Goal: Task Accomplishment & Management: Manage account settings

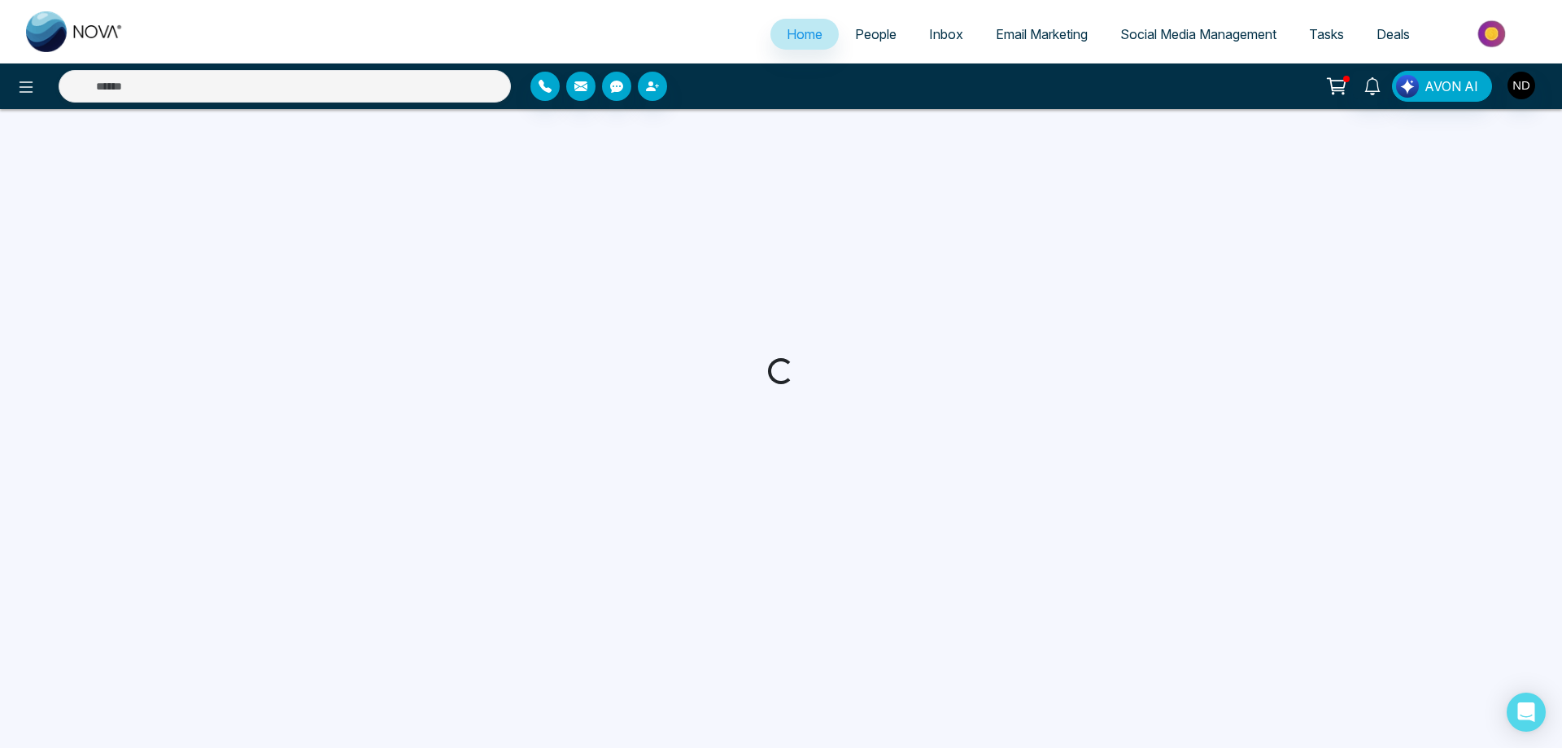
select select "*"
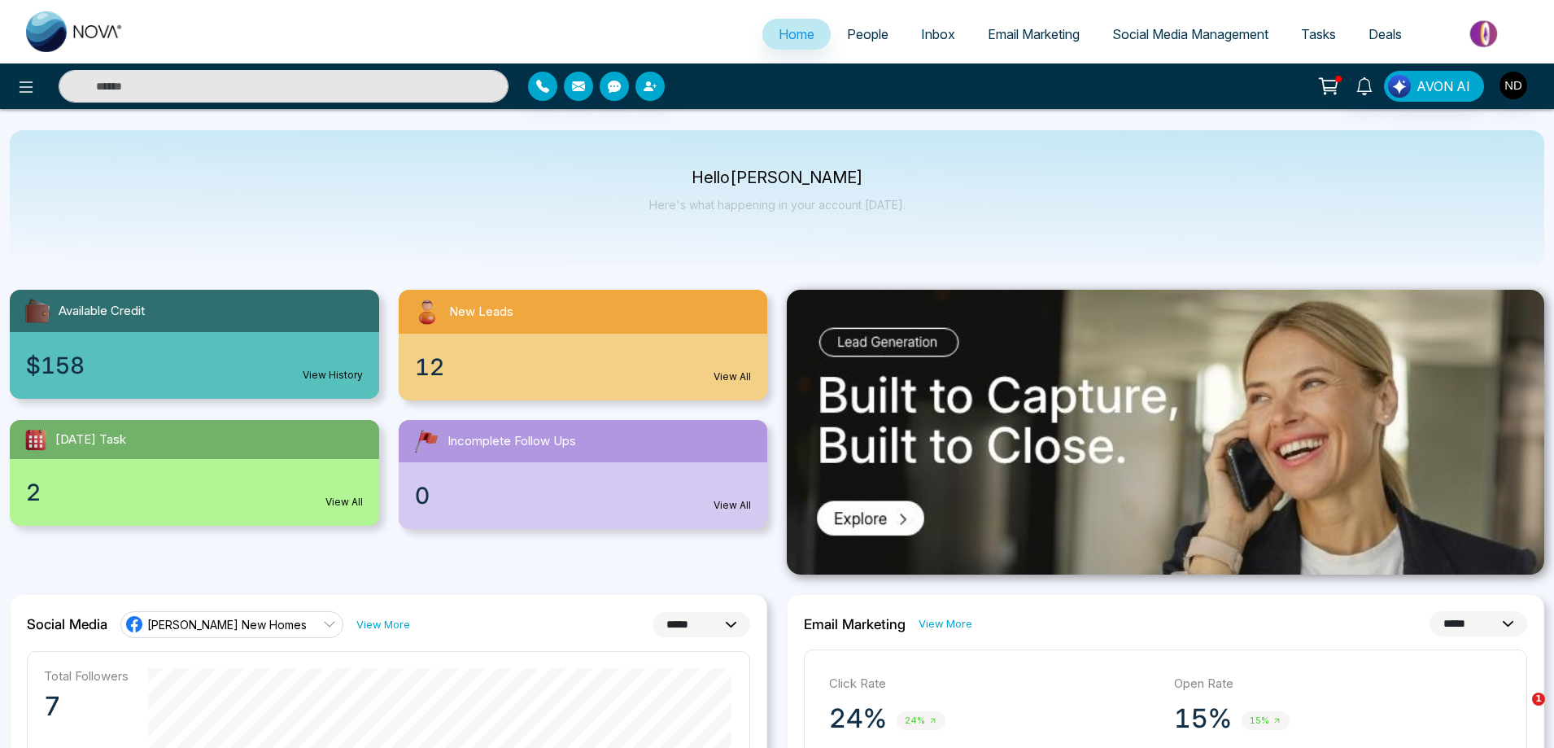
click at [567, 484] on div "0 View All" at bounding box center [583, 495] width 369 height 67
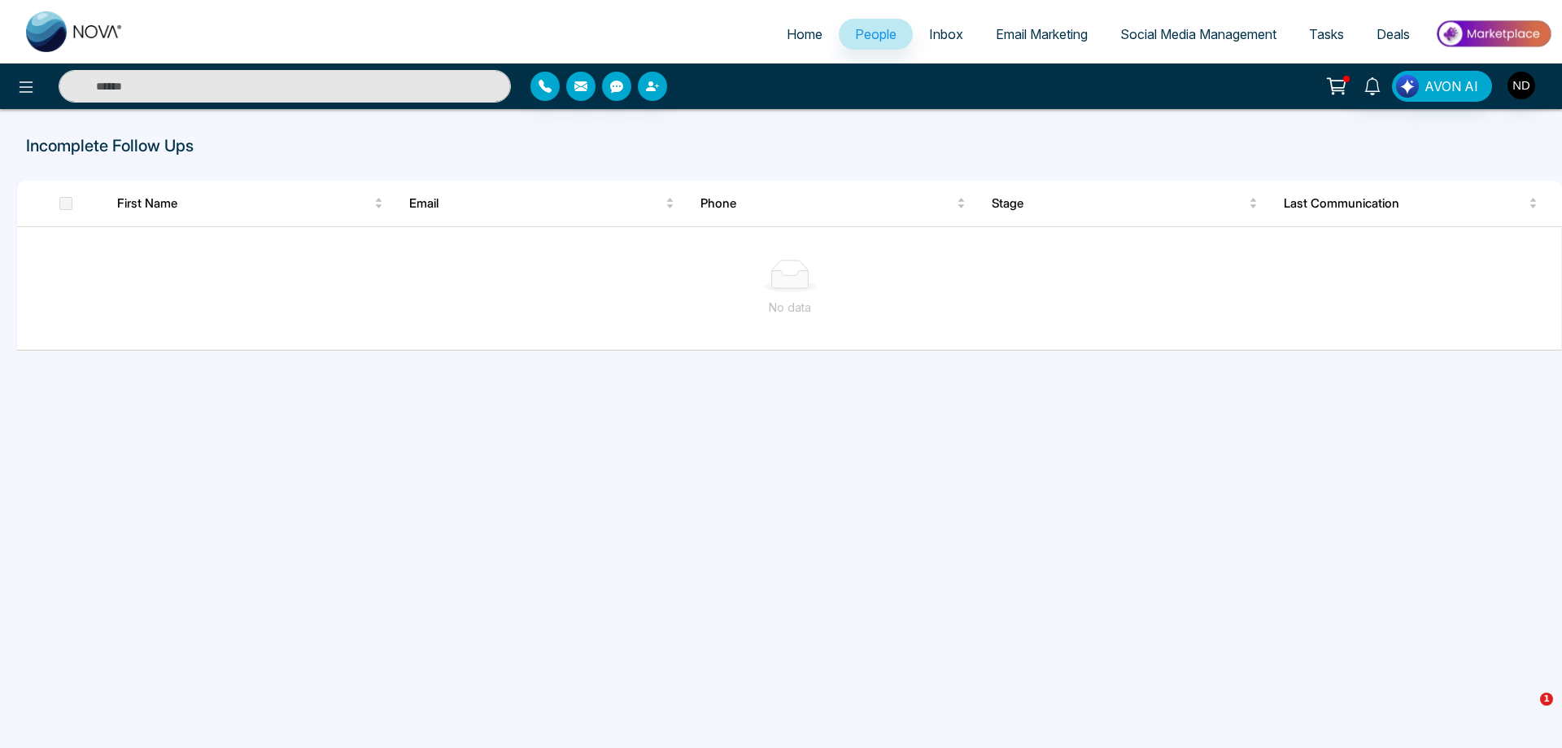
click at [812, 447] on div "Incomplete Follow Ups First Name Email Phone Stage Last Communication No data" at bounding box center [781, 389] width 1562 height 561
click at [123, 148] on p "Incomplete Follow Ups" at bounding box center [526, 145] width 1000 height 24
click at [175, 151] on p "Incomplete Follow Ups" at bounding box center [526, 145] width 1000 height 24
click at [1360, 206] on span "Last Communication" at bounding box center [1405, 204] width 242 height 20
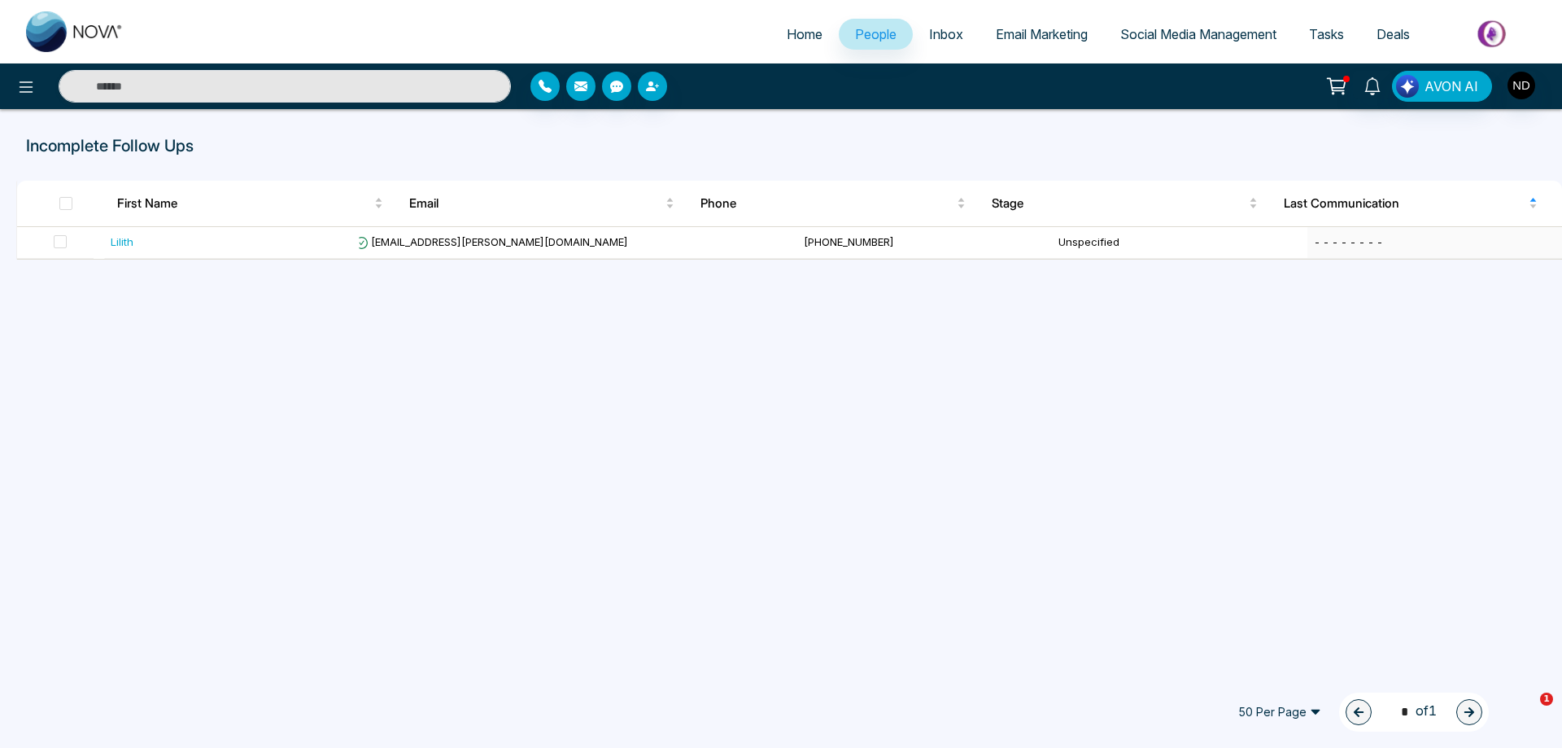
click at [866, 33] on span "People" at bounding box center [875, 34] width 41 height 16
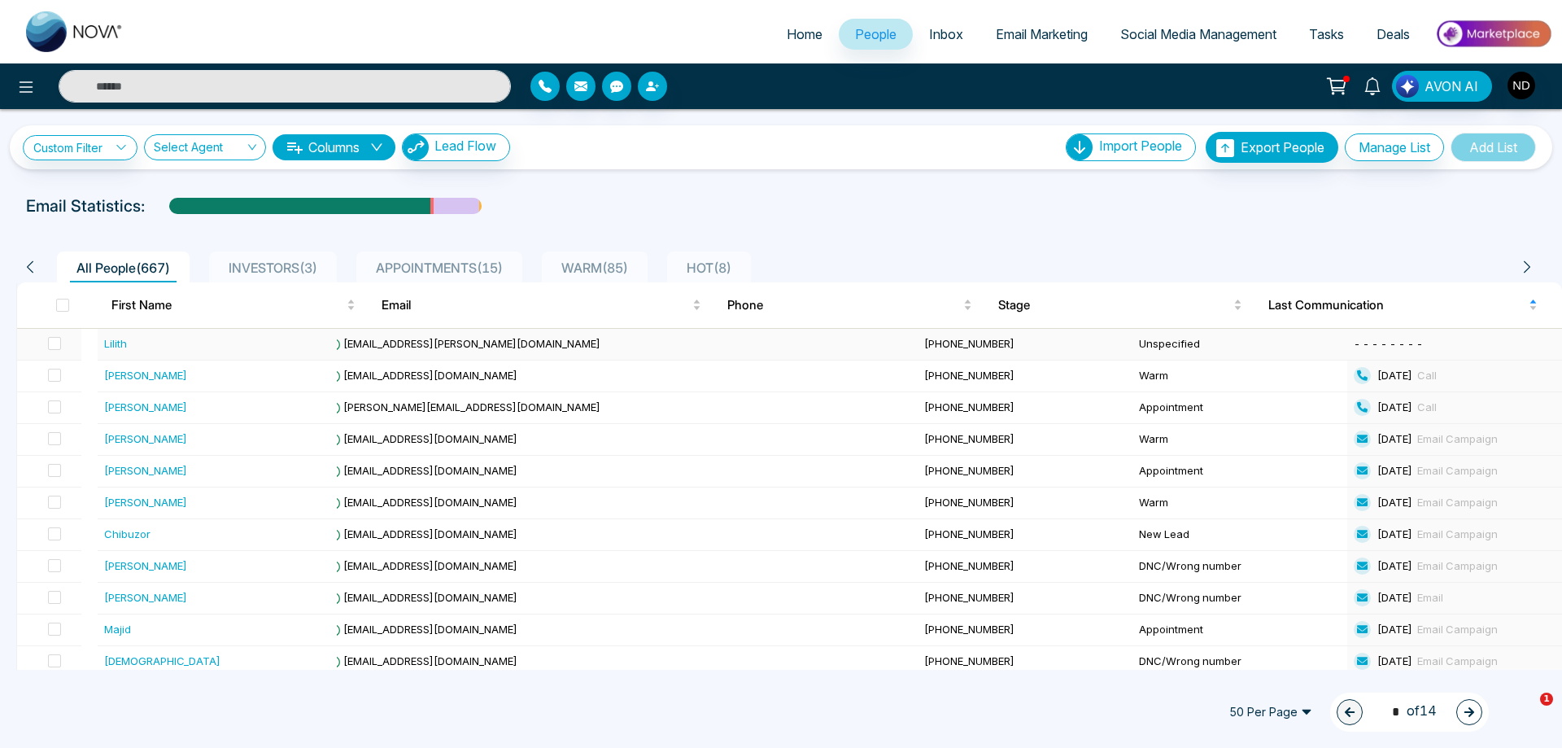
click at [119, 347] on div "Lilith" at bounding box center [115, 343] width 23 height 16
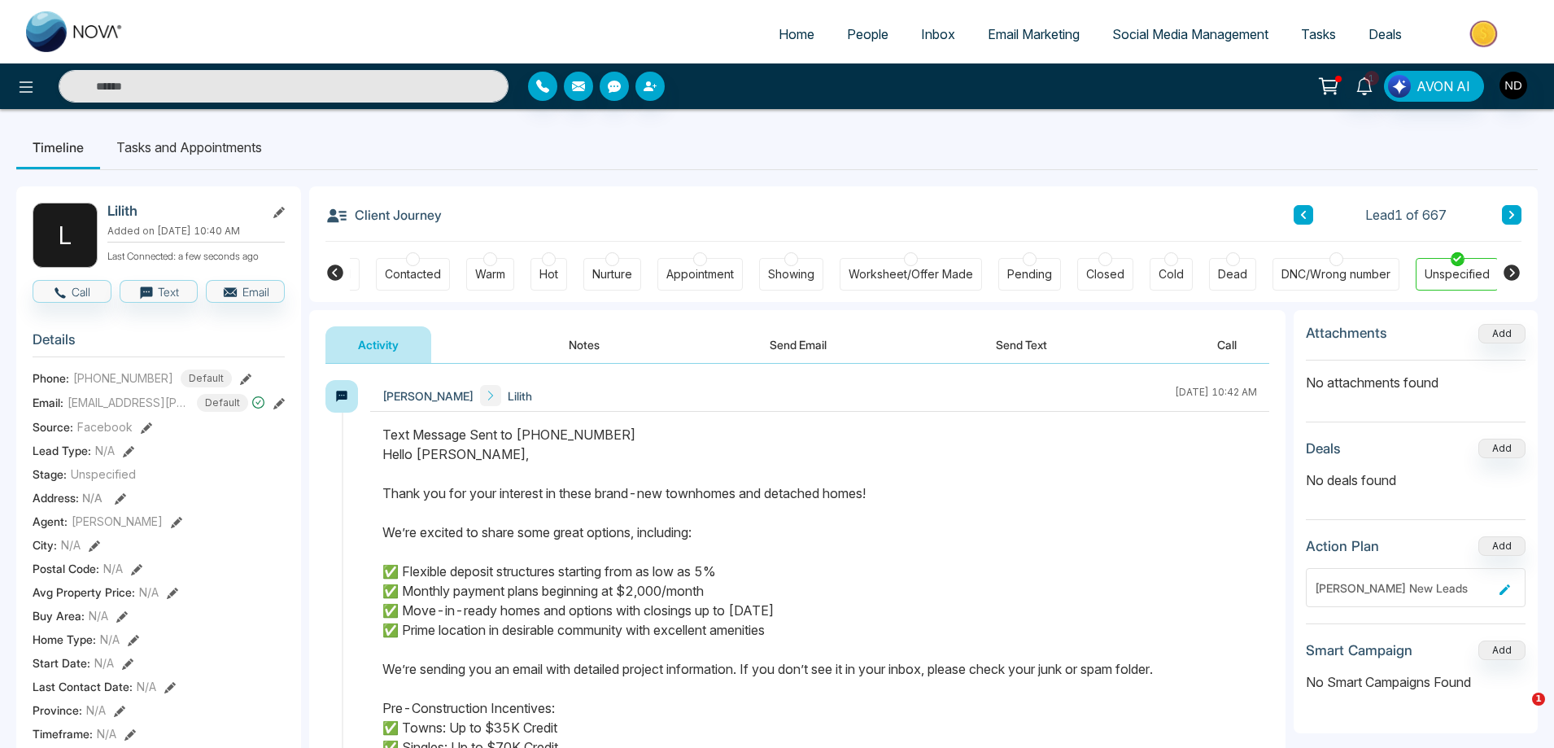
click at [338, 275] on icon at bounding box center [335, 272] width 16 height 16
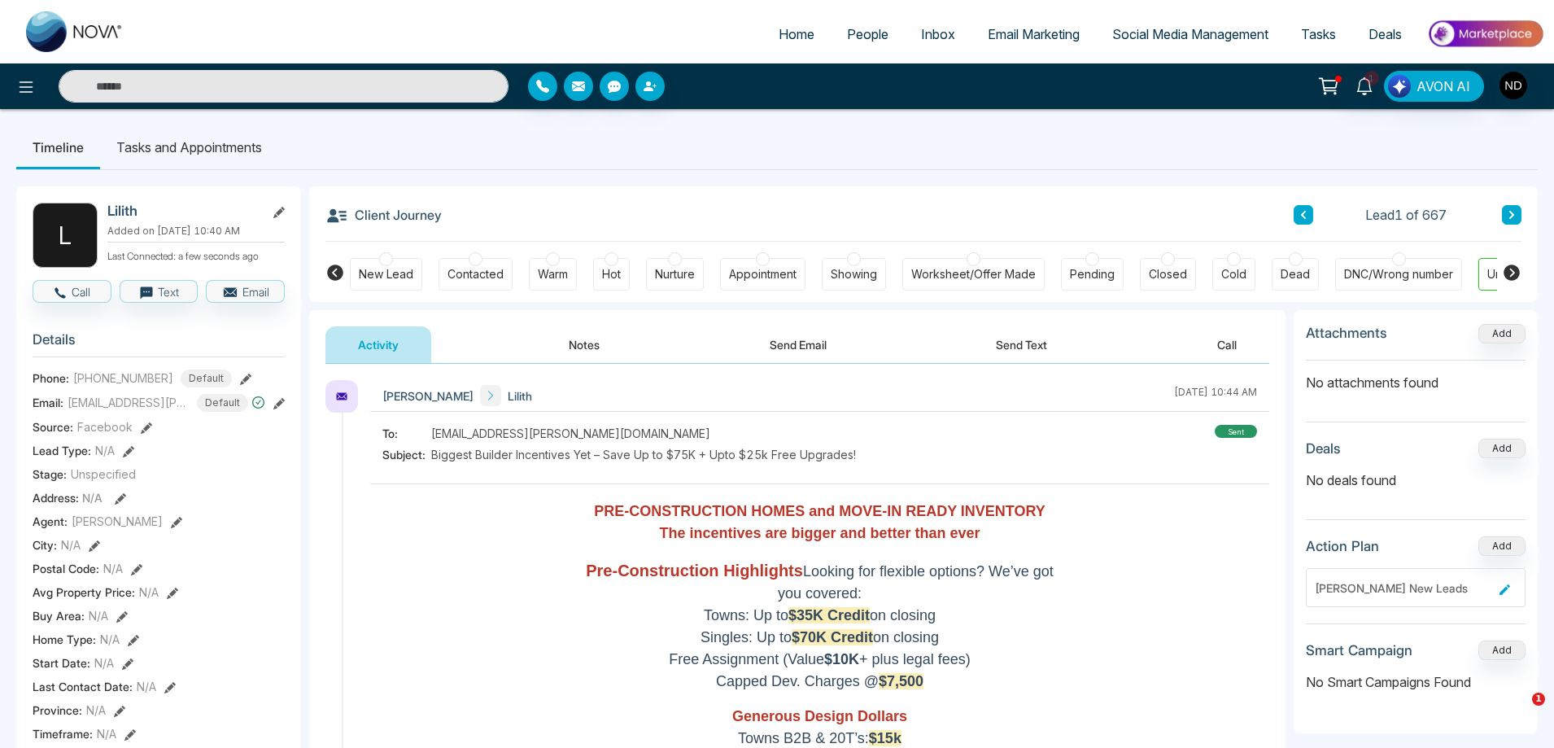
click at [378, 284] on div "New Lead" at bounding box center [386, 274] width 72 height 33
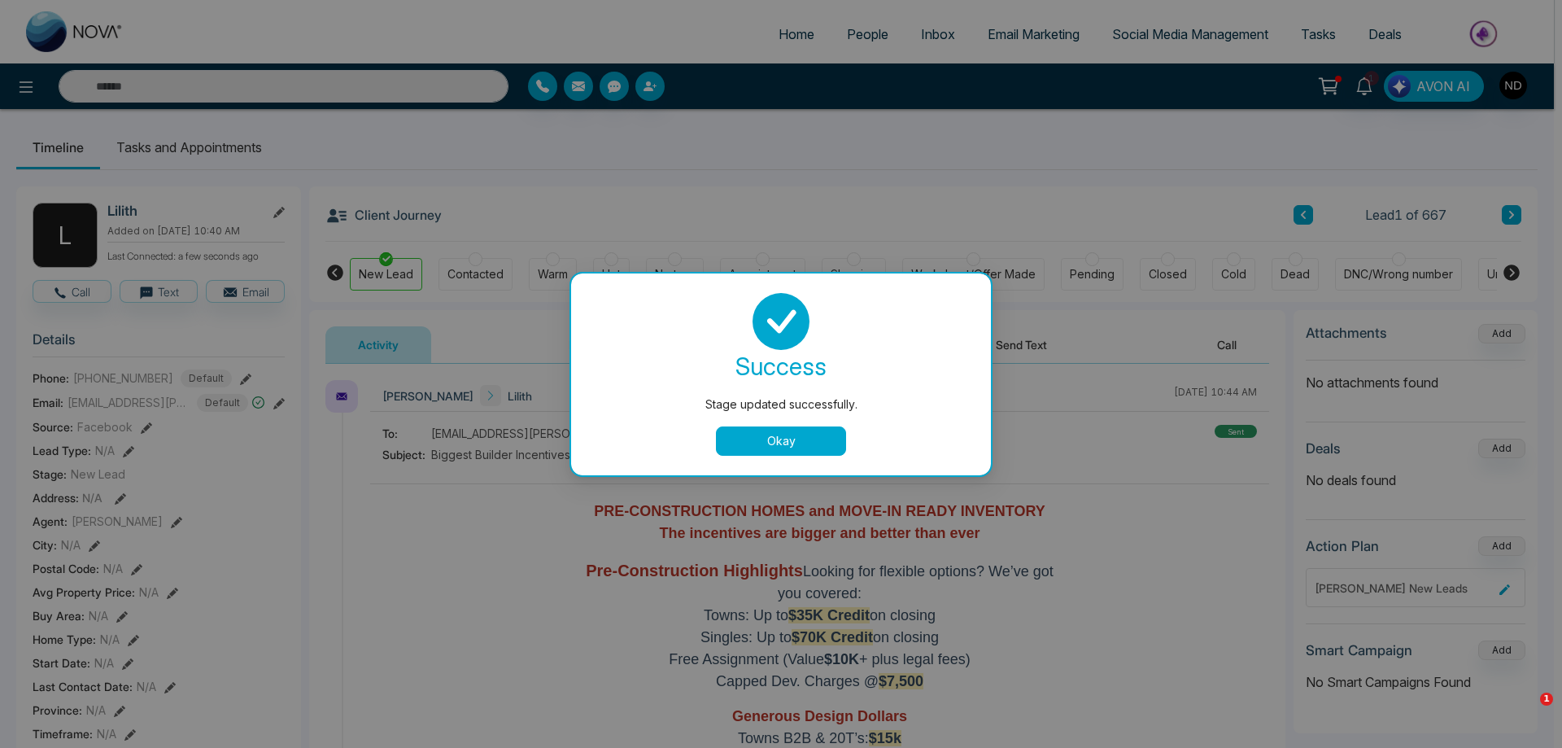
click at [776, 444] on button "Okay" at bounding box center [781, 440] width 130 height 29
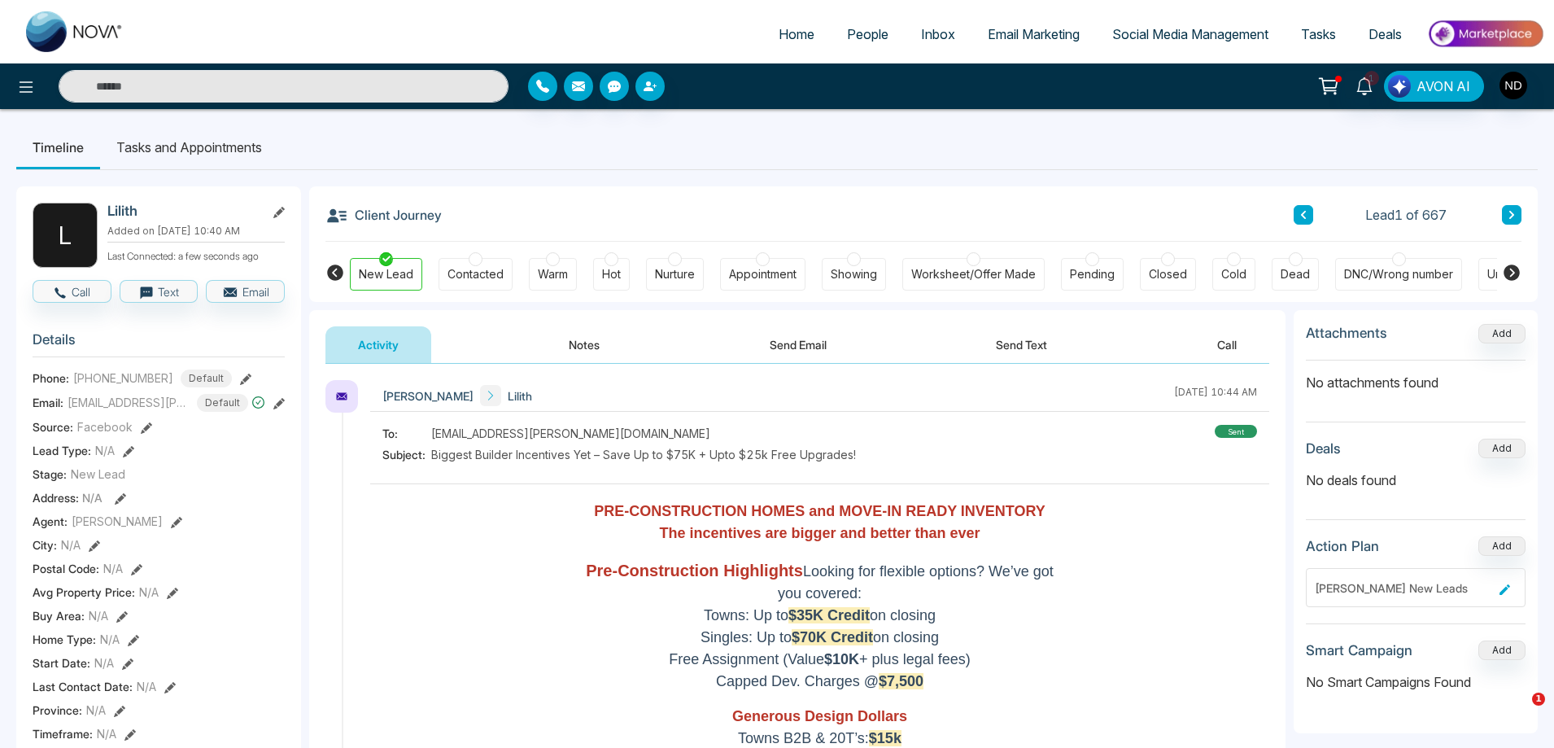
click at [582, 348] on button "Notes" at bounding box center [584, 344] width 96 height 37
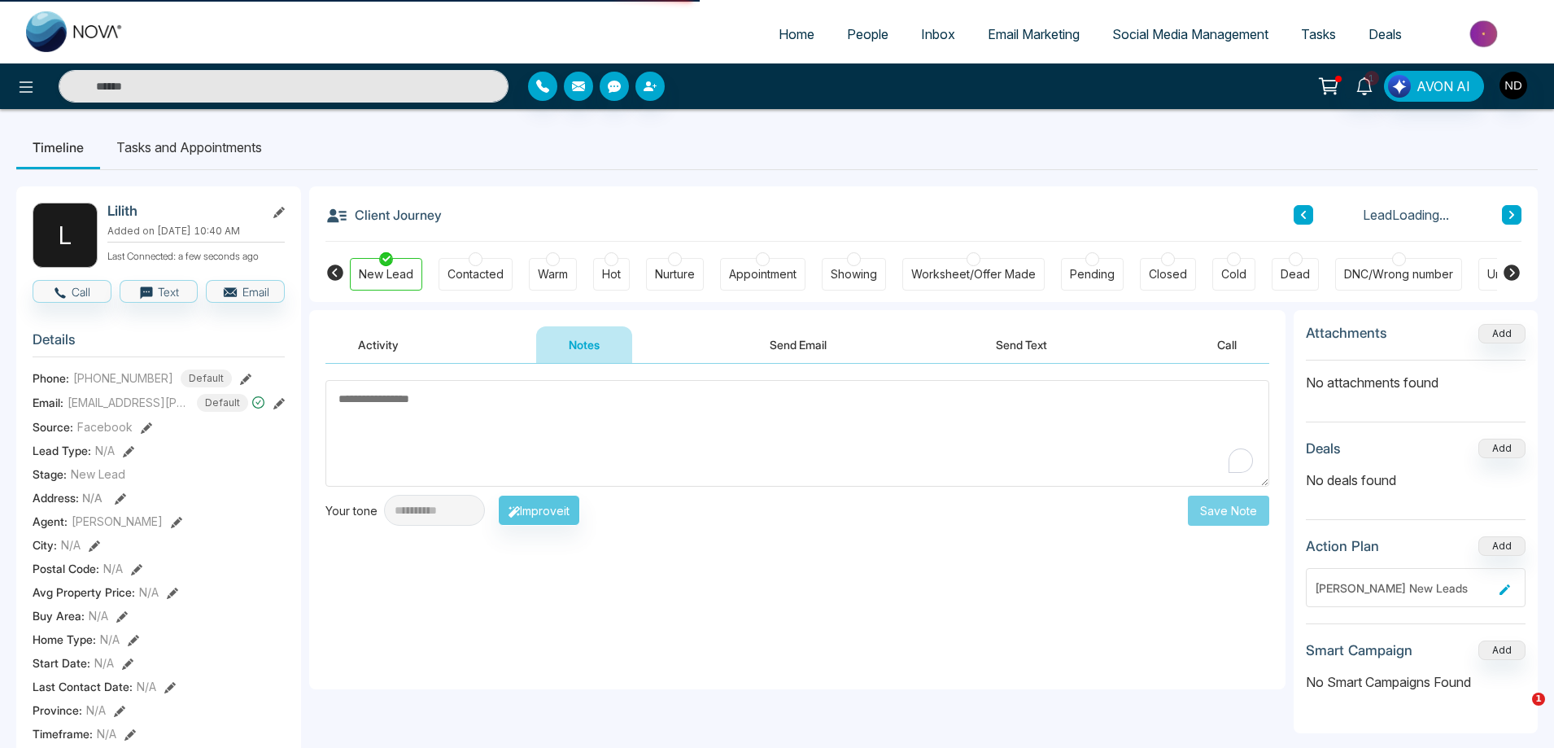
click at [674, 413] on textarea "To enrich screen reader interactions, please activate Accessibility in Grammarl…" at bounding box center [797, 433] width 944 height 107
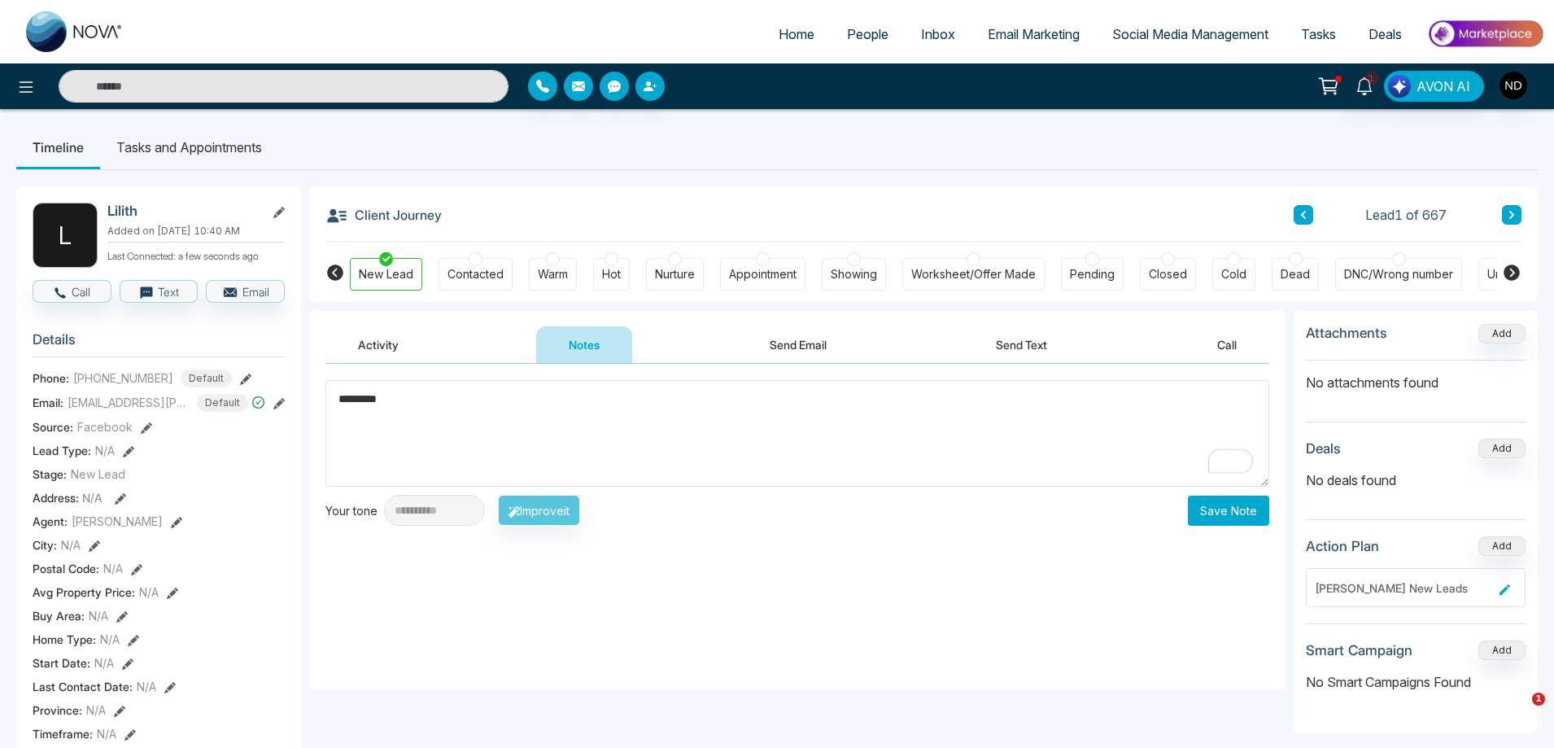
type textarea "*********"
click at [1238, 517] on button "Save Note" at bounding box center [1228, 510] width 81 height 30
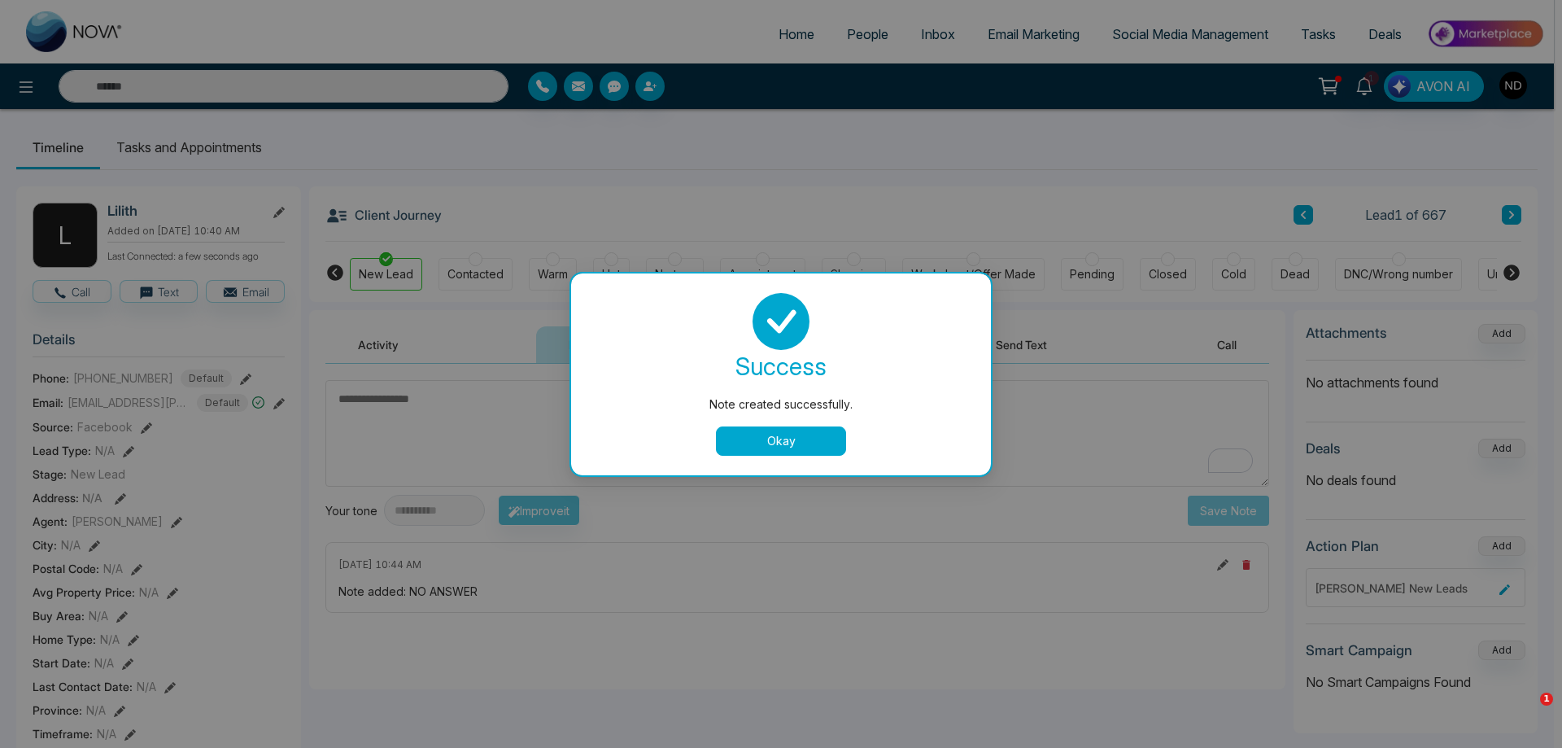
click at [806, 447] on button "Okay" at bounding box center [781, 440] width 130 height 29
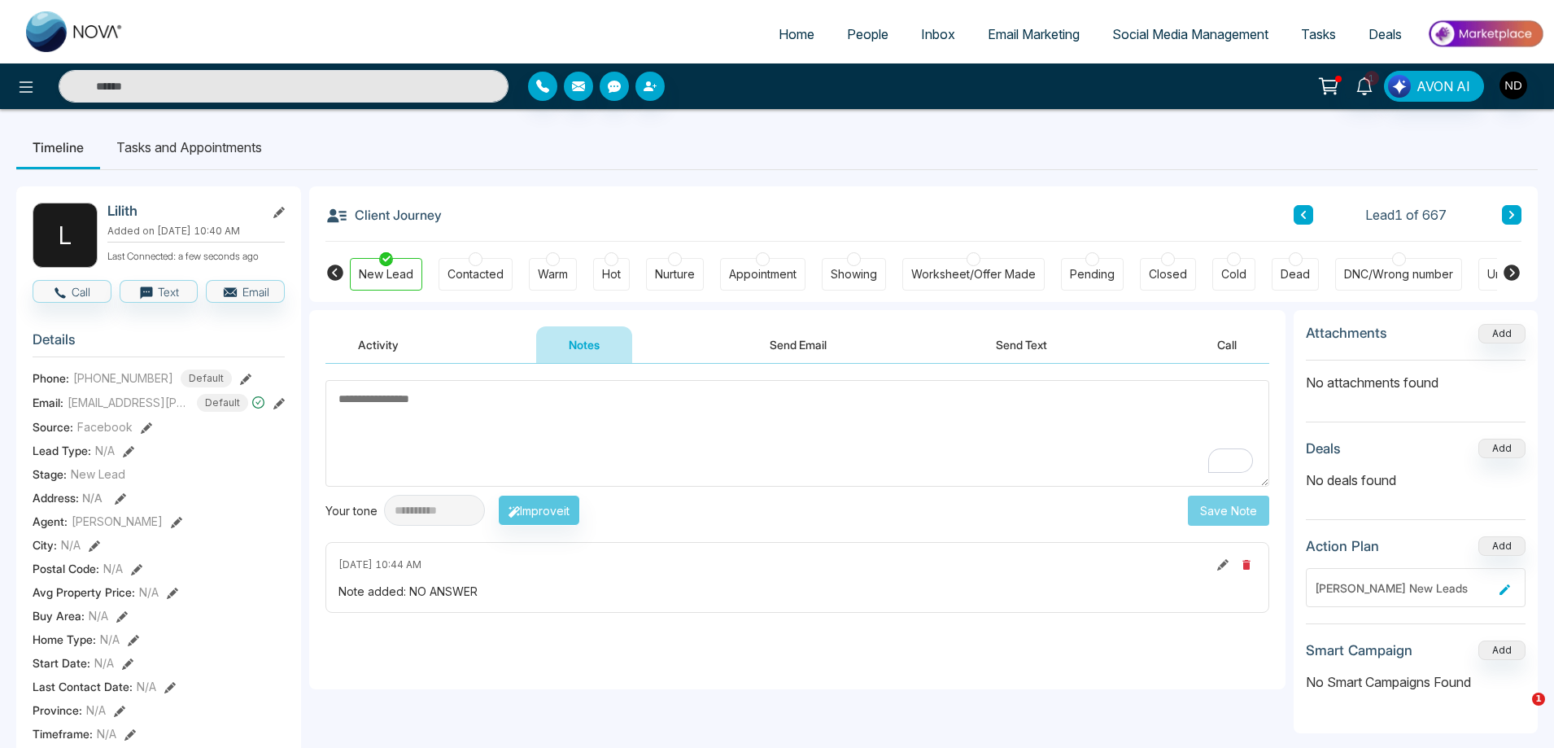
click at [389, 349] on button "Activity" at bounding box center [378, 344] width 106 height 37
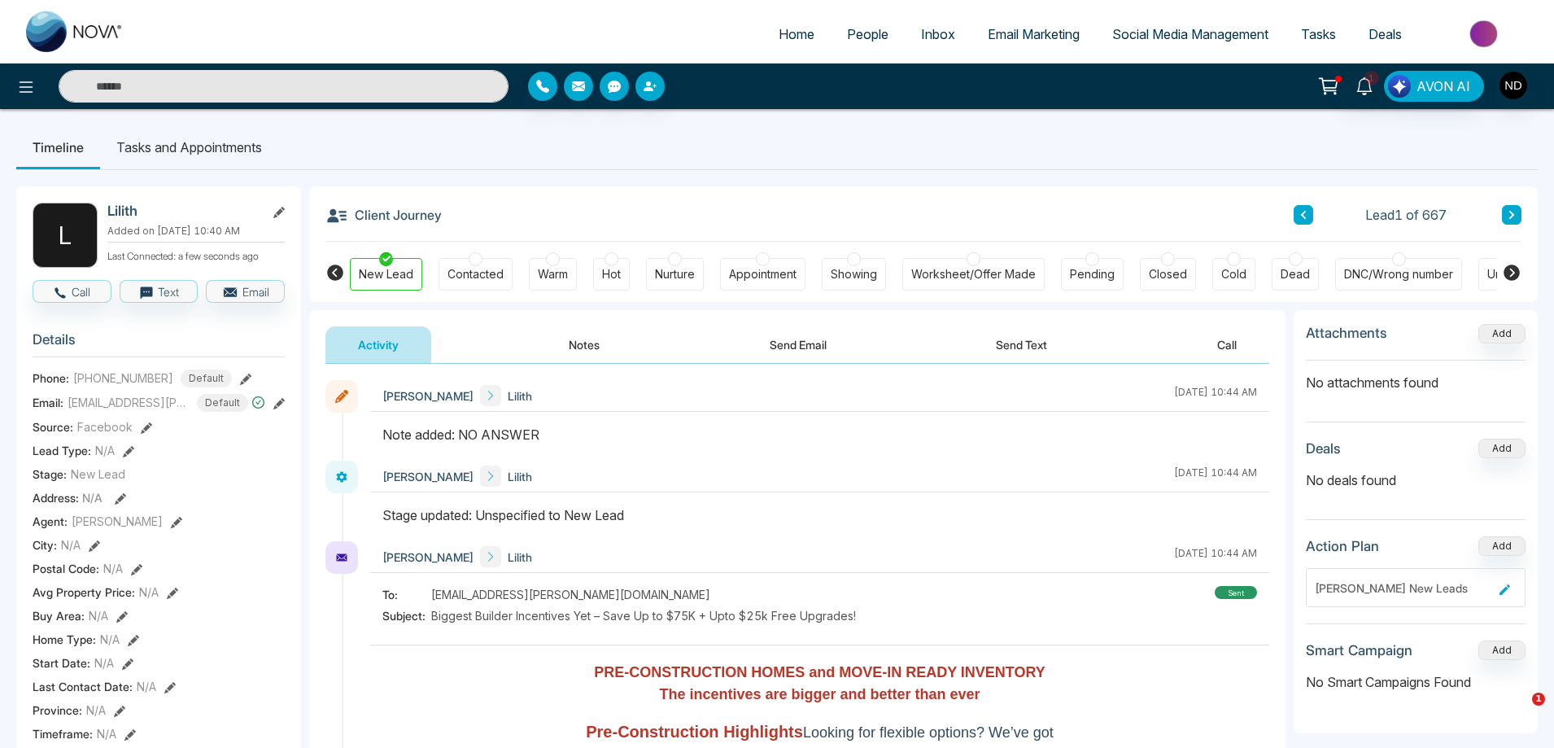
click at [783, 444] on div "Note added: NO ANSWER" at bounding box center [819, 435] width 875 height 20
click at [1360, 87] on icon at bounding box center [1363, 86] width 15 height 18
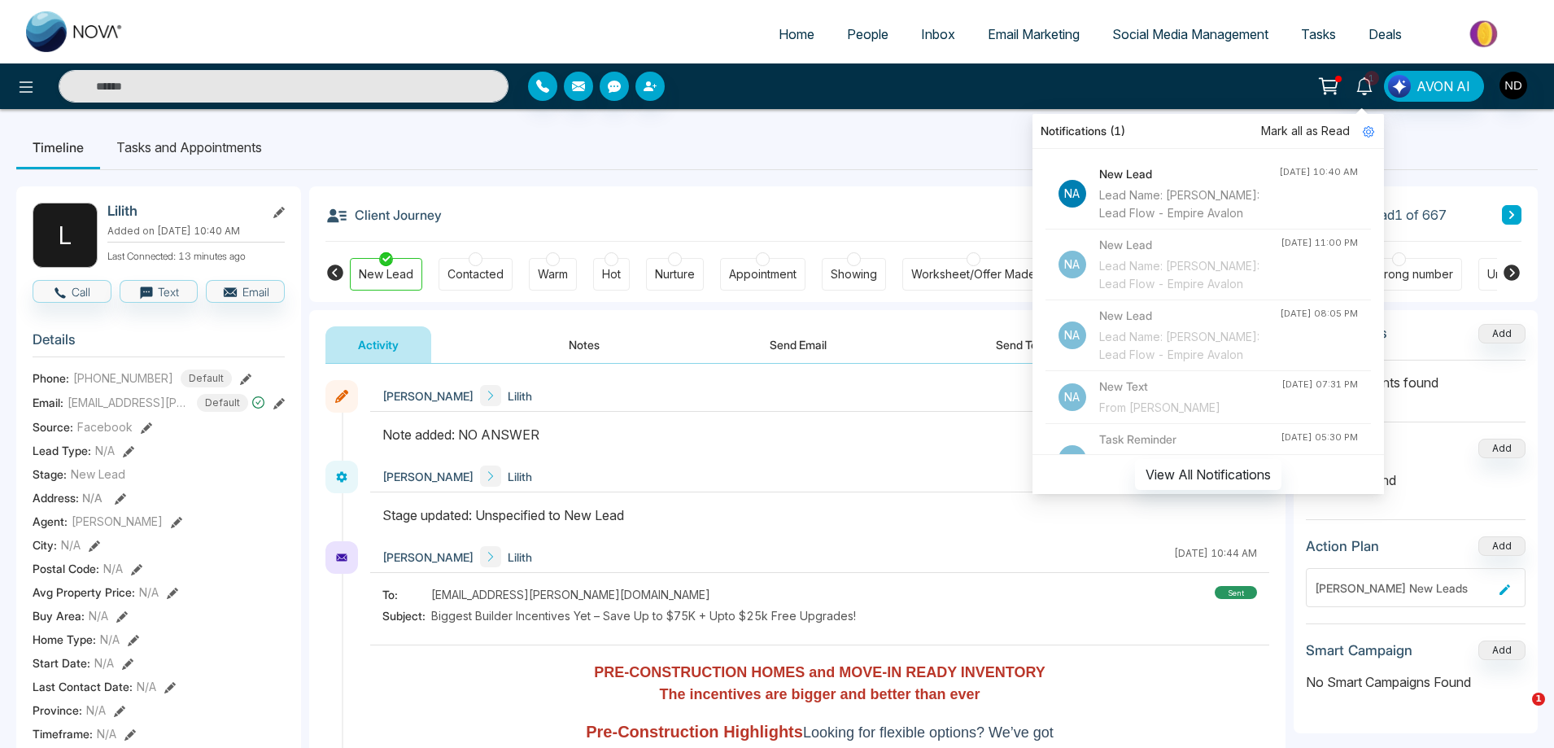
click at [1335, 129] on span "Mark all as Read" at bounding box center [1305, 131] width 89 height 18
click at [771, 157] on ul "Timeline Tasks and Appointments" at bounding box center [776, 147] width 1521 height 44
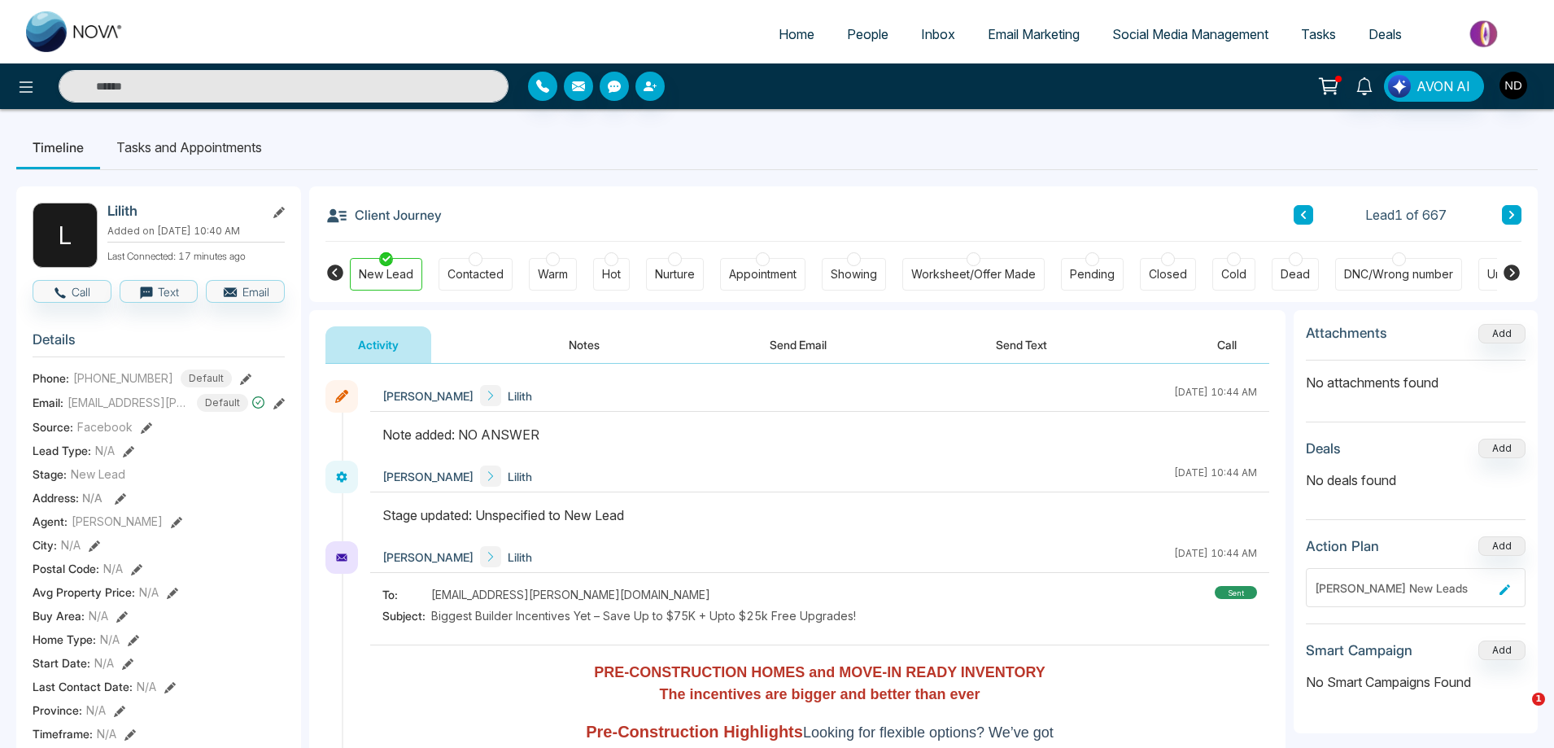
click at [907, 201] on div "Client Journey Lead 1 of 667" at bounding box center [923, 213] width 1196 height 55
